Goal: Navigation & Orientation: Find specific page/section

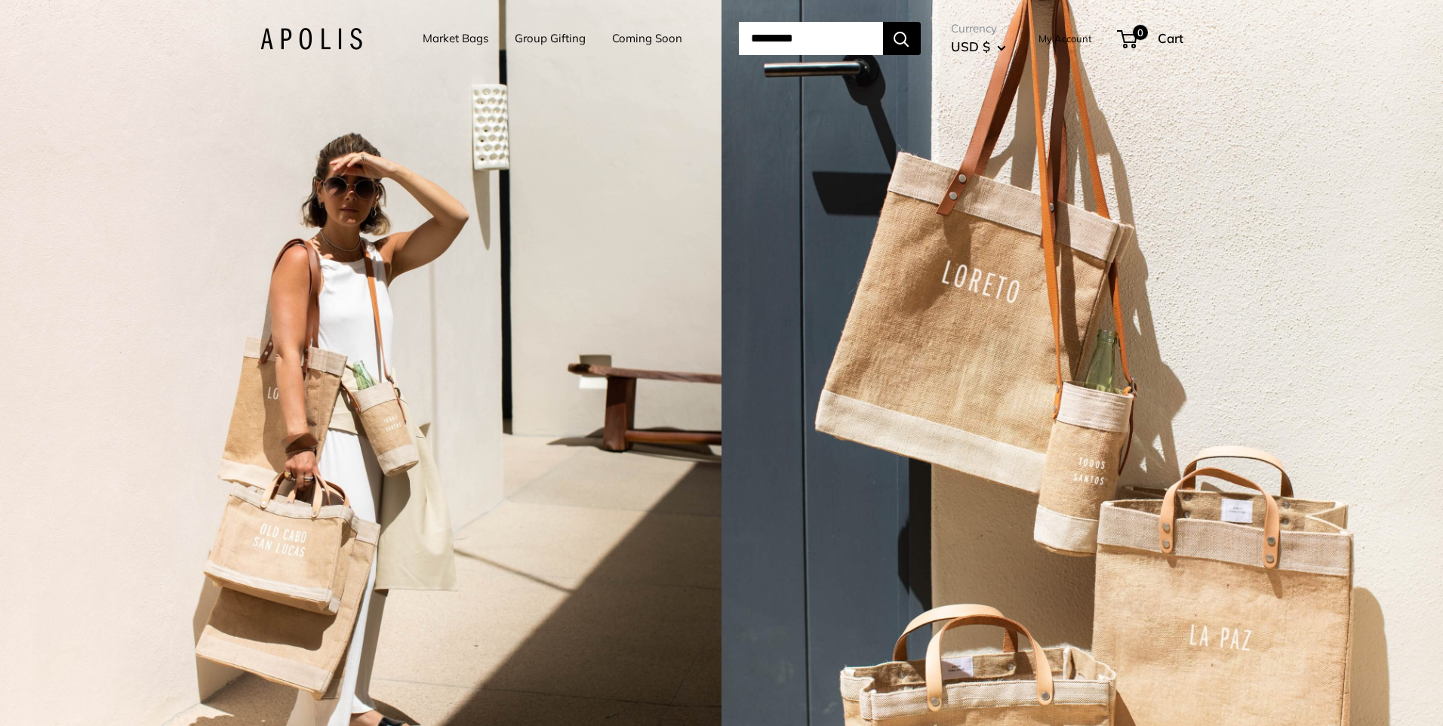
drag, startPoint x: 0, startPoint y: 0, endPoint x: 614, endPoint y: 39, distance: 615.0
click at [614, 39] on link "Coming Soon" at bounding box center [647, 38] width 70 height 21
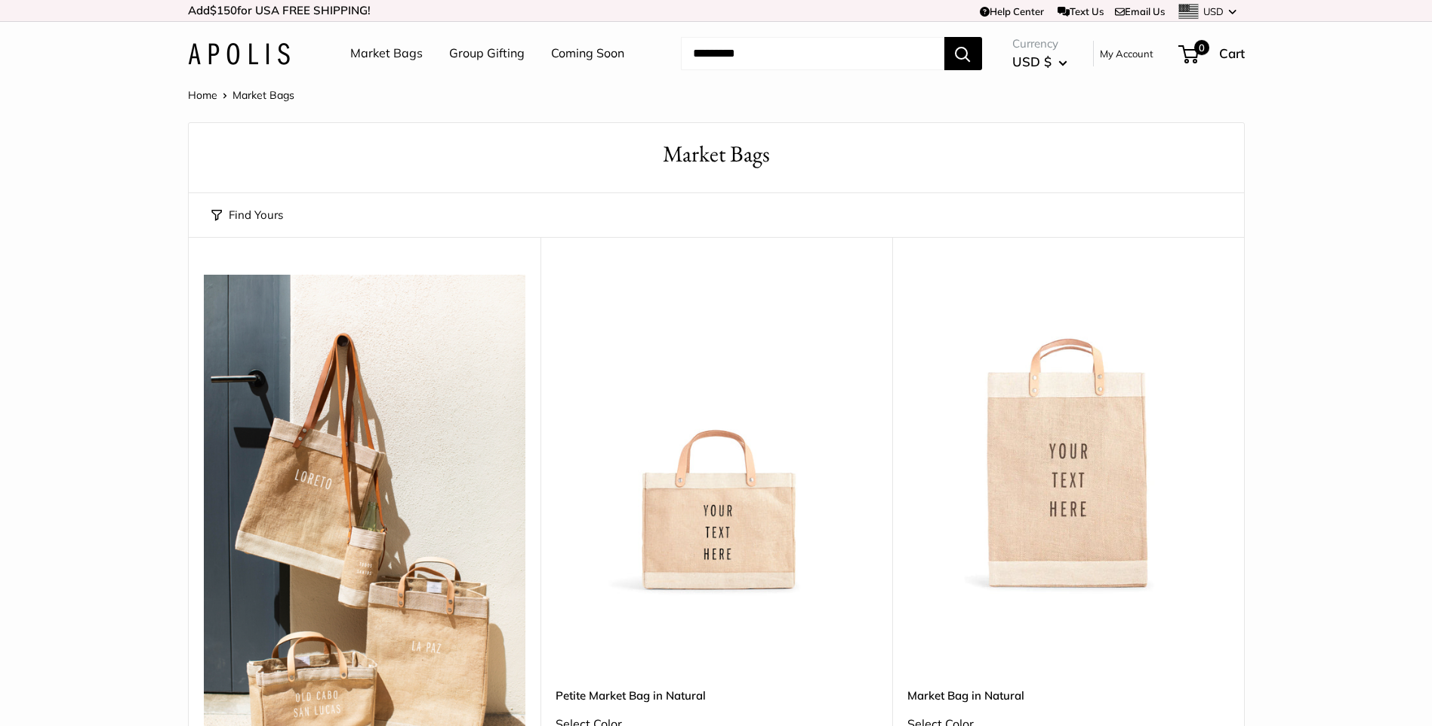
click at [460, 56] on link "Group Gifting" at bounding box center [486, 53] width 75 height 23
click at [396, 51] on link "Market Bags" at bounding box center [386, 53] width 72 height 23
